Goal: Navigation & Orientation: Find specific page/section

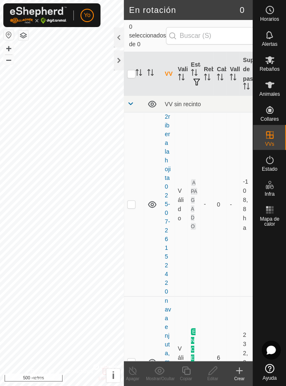
click at [273, 41] on font "Alertas" at bounding box center [269, 44] width 15 height 6
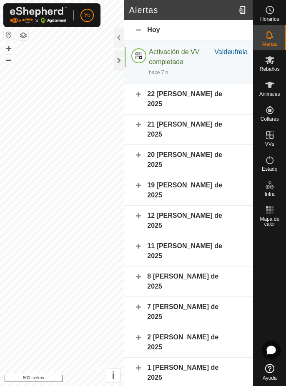
click at [275, 60] on es-mob-svg-icon at bounding box center [269, 59] width 15 height 13
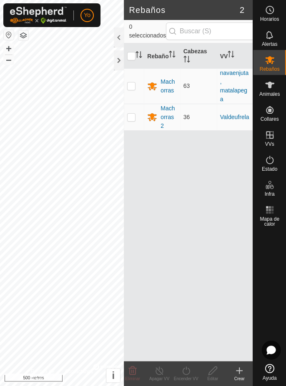
click at [276, 86] on es-animals-svg-icon at bounding box center [269, 84] width 15 height 13
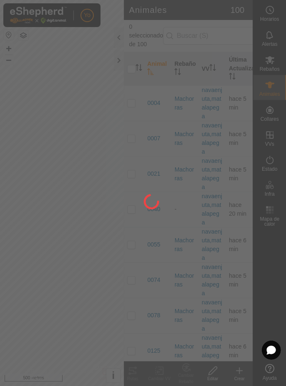
click at [273, 88] on div at bounding box center [143, 193] width 286 height 386
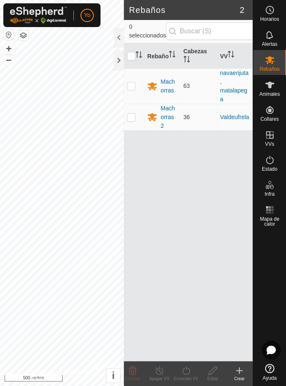
click at [197, 12] on h2 "Rebaños" at bounding box center [184, 10] width 111 height 10
click at [122, 35] on div at bounding box center [119, 38] width 10 height 20
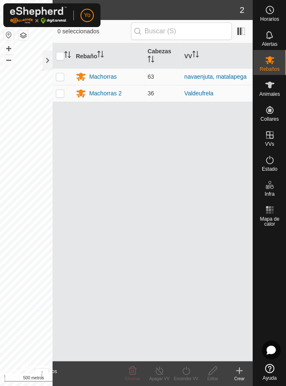
click at [47, 62] on div at bounding box center [48, 60] width 10 height 20
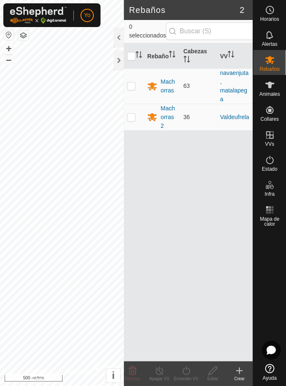
click at [121, 62] on div at bounding box center [119, 60] width 10 height 20
